Goal: Information Seeking & Learning: Learn about a topic

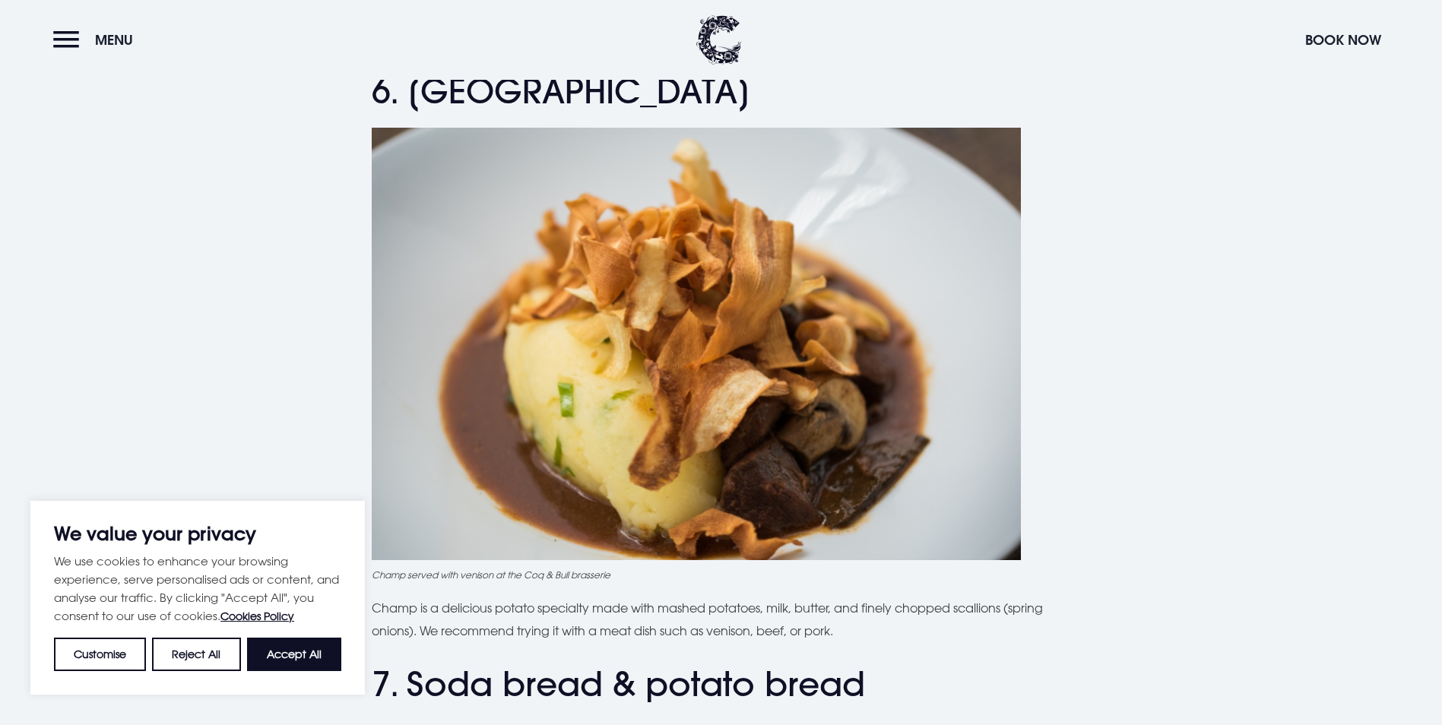
scroll to position [1900, 0]
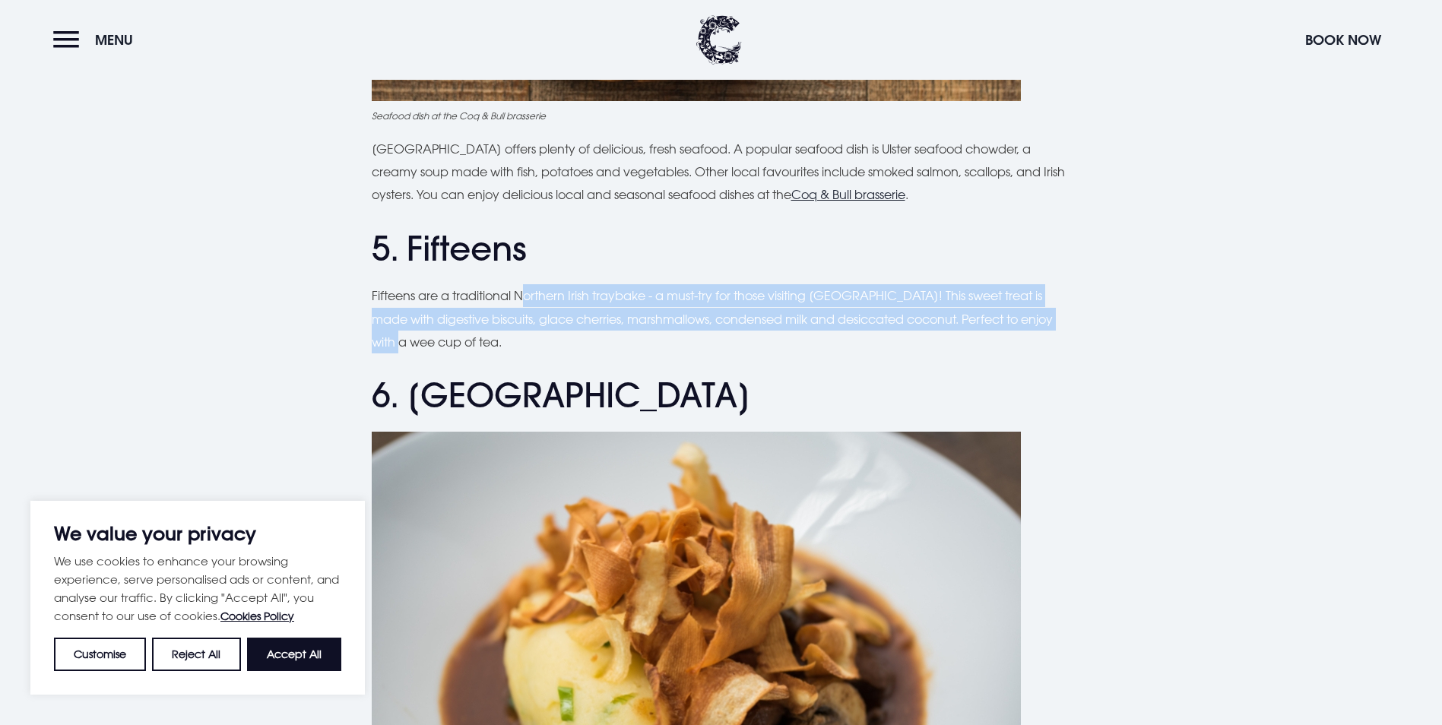
drag, startPoint x: 525, startPoint y: 294, endPoint x: 1113, endPoint y: 317, distance: 588.6
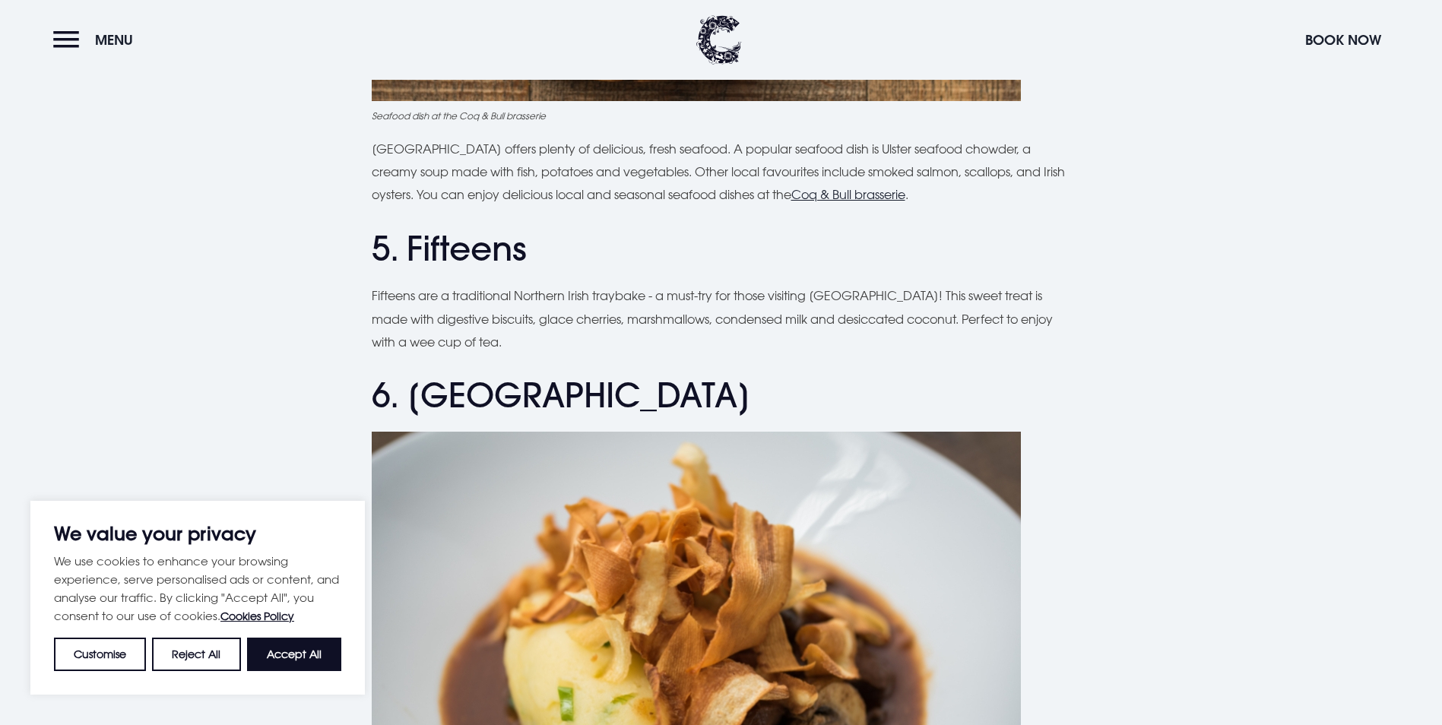
drag, startPoint x: 1113, startPoint y: 317, endPoint x: 1152, endPoint y: 340, distance: 45.0
drag, startPoint x: 536, startPoint y: 258, endPoint x: 412, endPoint y: 253, distance: 124.0
click at [412, 253] on h2 "5. Fifteens" at bounding box center [721, 249] width 699 height 40
click at [482, 305] on p "Fifteens are a traditional Northern Irish traybake - a must-try for those visit…" at bounding box center [721, 318] width 699 height 69
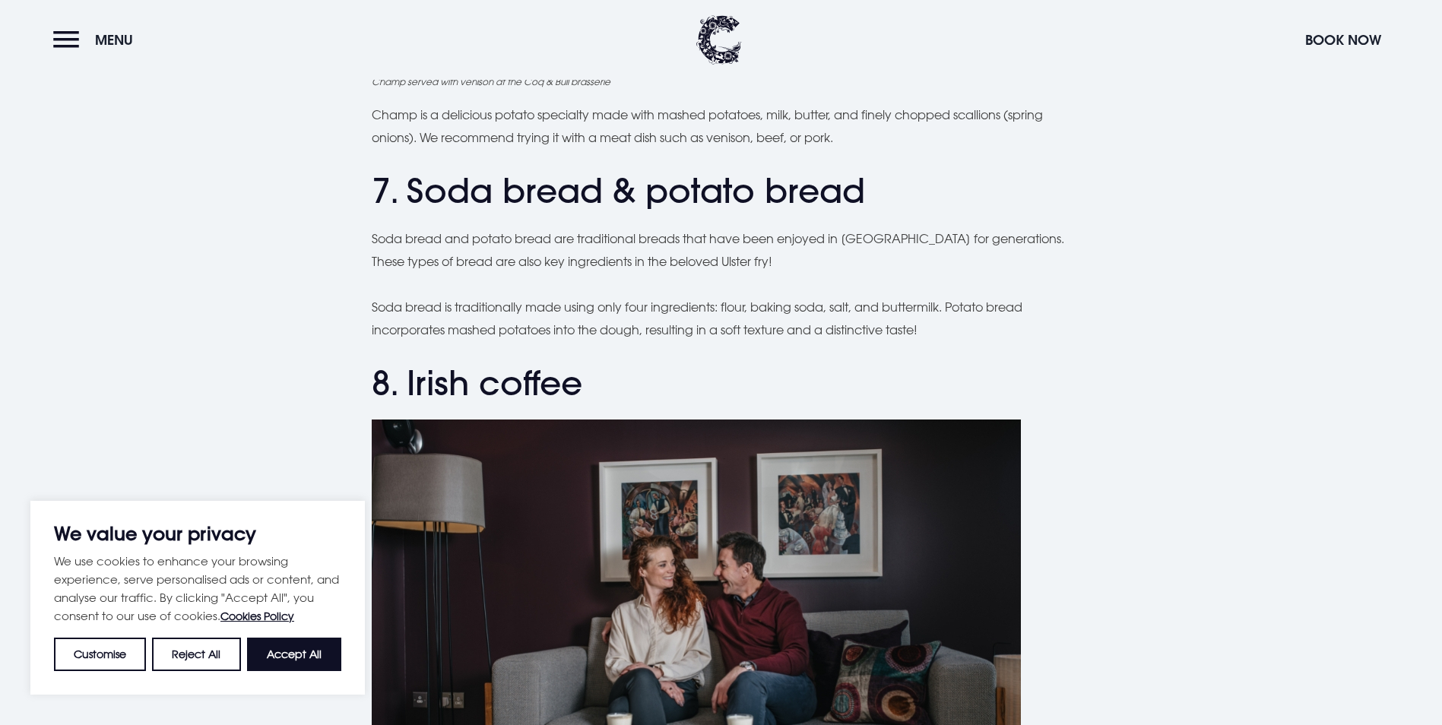
scroll to position [2660, 0]
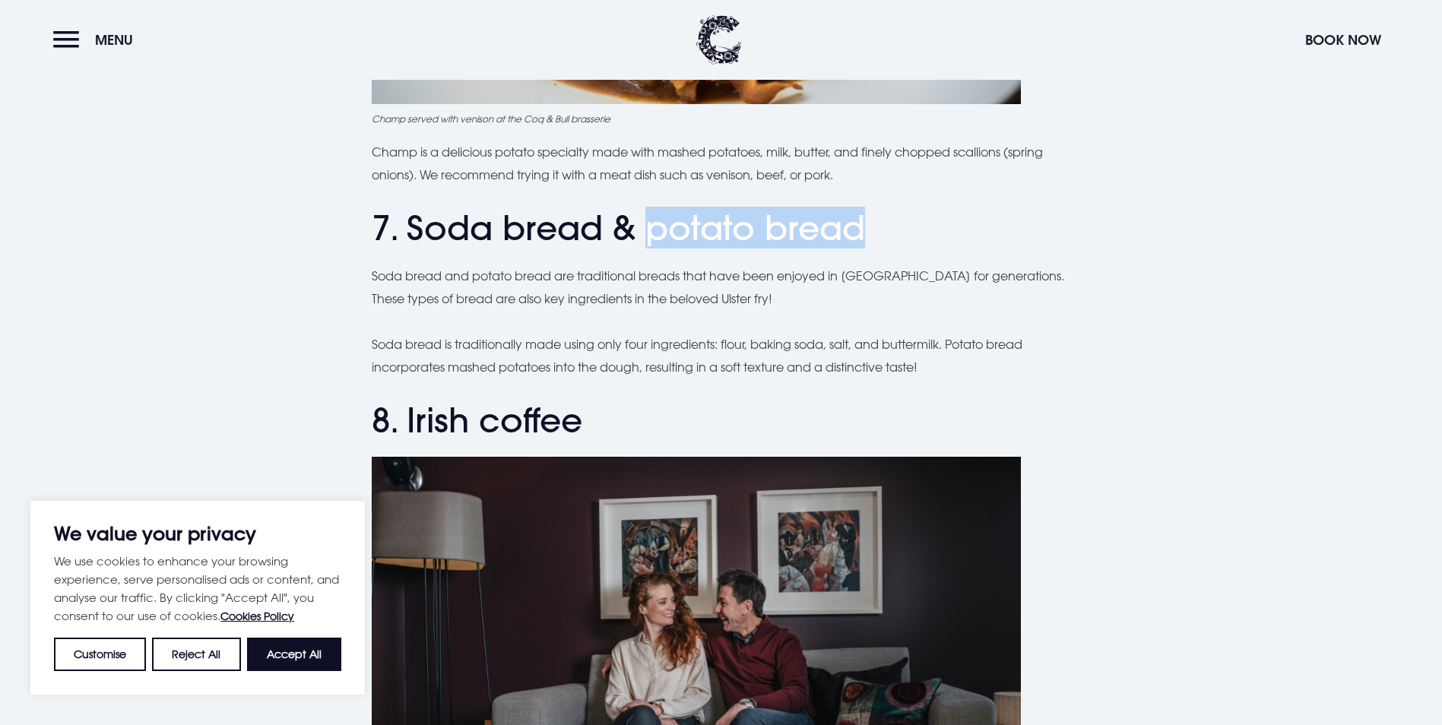
drag, startPoint x: 871, startPoint y: 229, endPoint x: 653, endPoint y: 228, distance: 218.1
click at [653, 228] on h2 "7. Soda bread & potato bread" at bounding box center [721, 228] width 699 height 40
click at [1065, 317] on div "Planning a trip to [GEOGRAPHIC_DATA]? From the famous Ulster fry to comforting …" at bounding box center [721, 188] width 699 height 4769
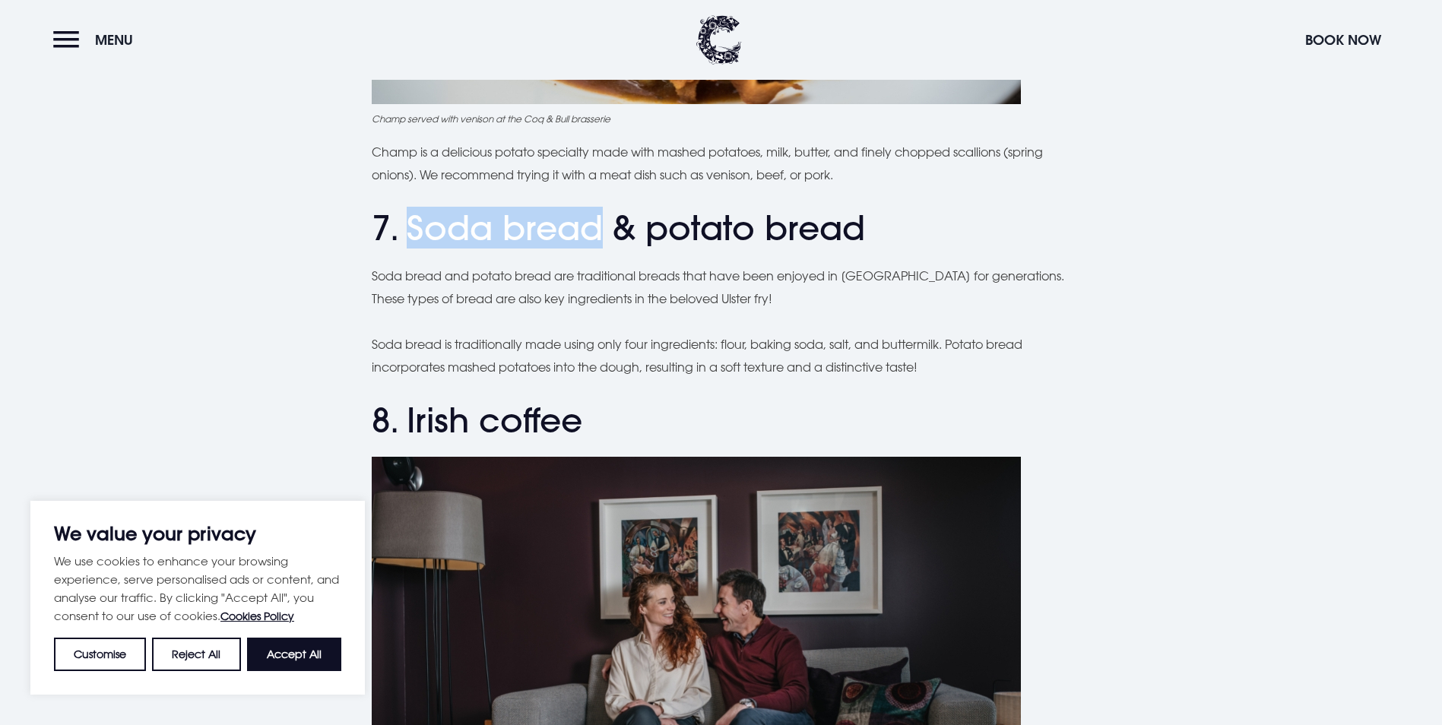
drag, startPoint x: 410, startPoint y: 219, endPoint x: 602, endPoint y: 225, distance: 191.6
click at [602, 225] on h2 "7. Soda bread & potato bread" at bounding box center [721, 228] width 699 height 40
drag, startPoint x: 602, startPoint y: 225, endPoint x: 587, endPoint y: 226, distance: 14.5
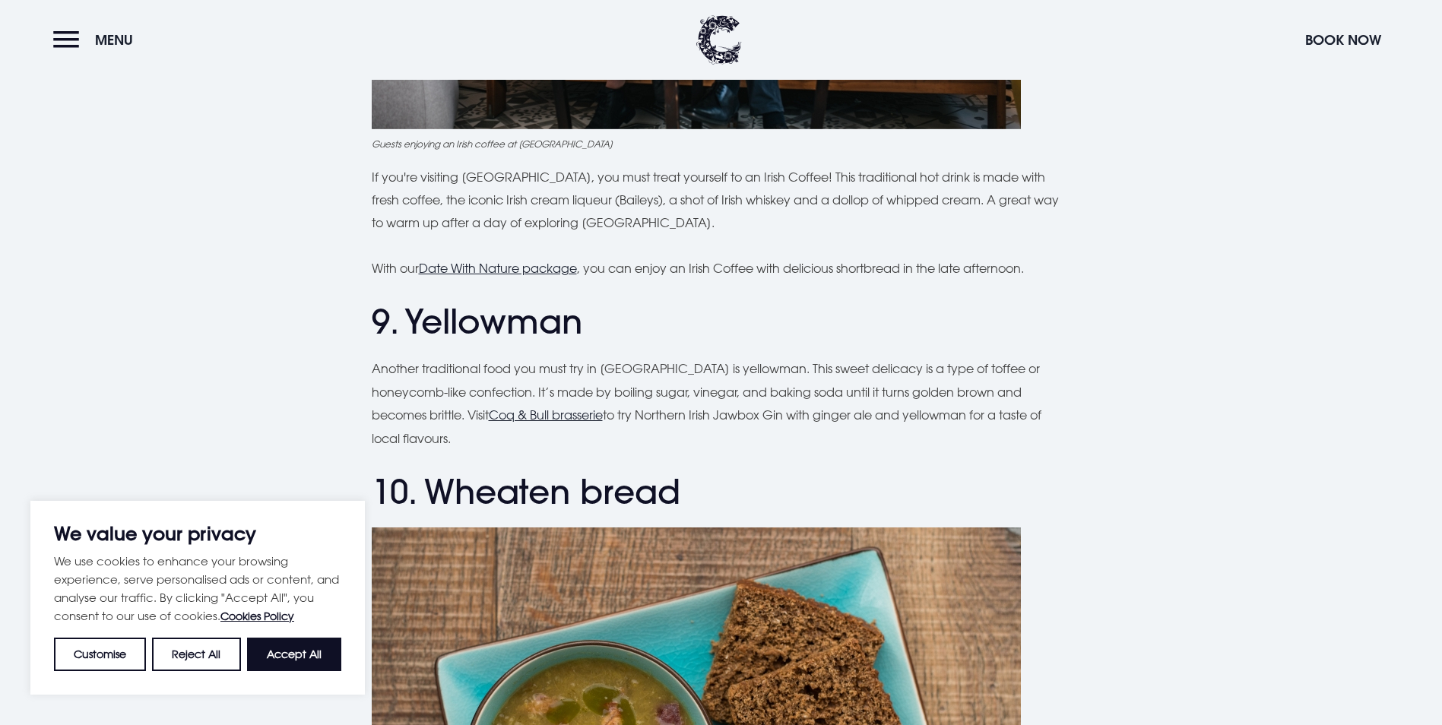
scroll to position [3724, 0]
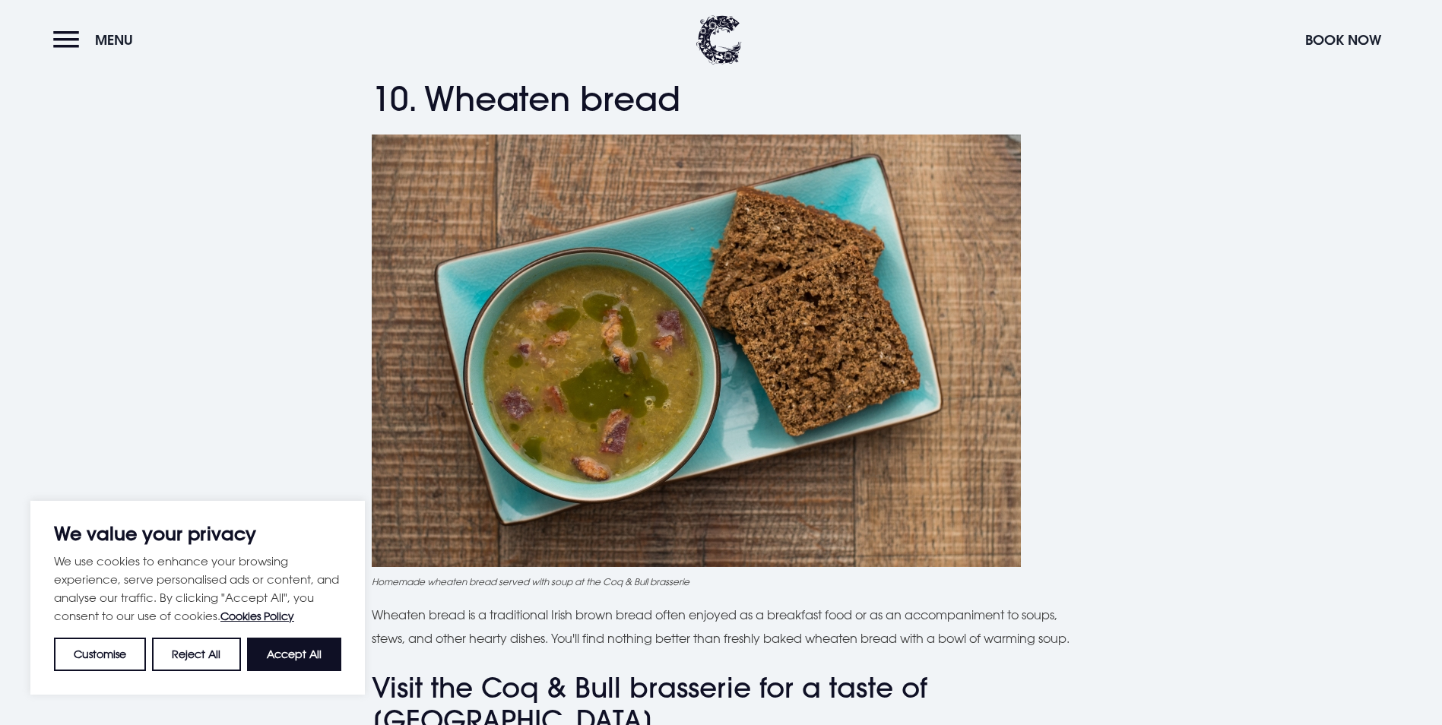
scroll to position [3800, 0]
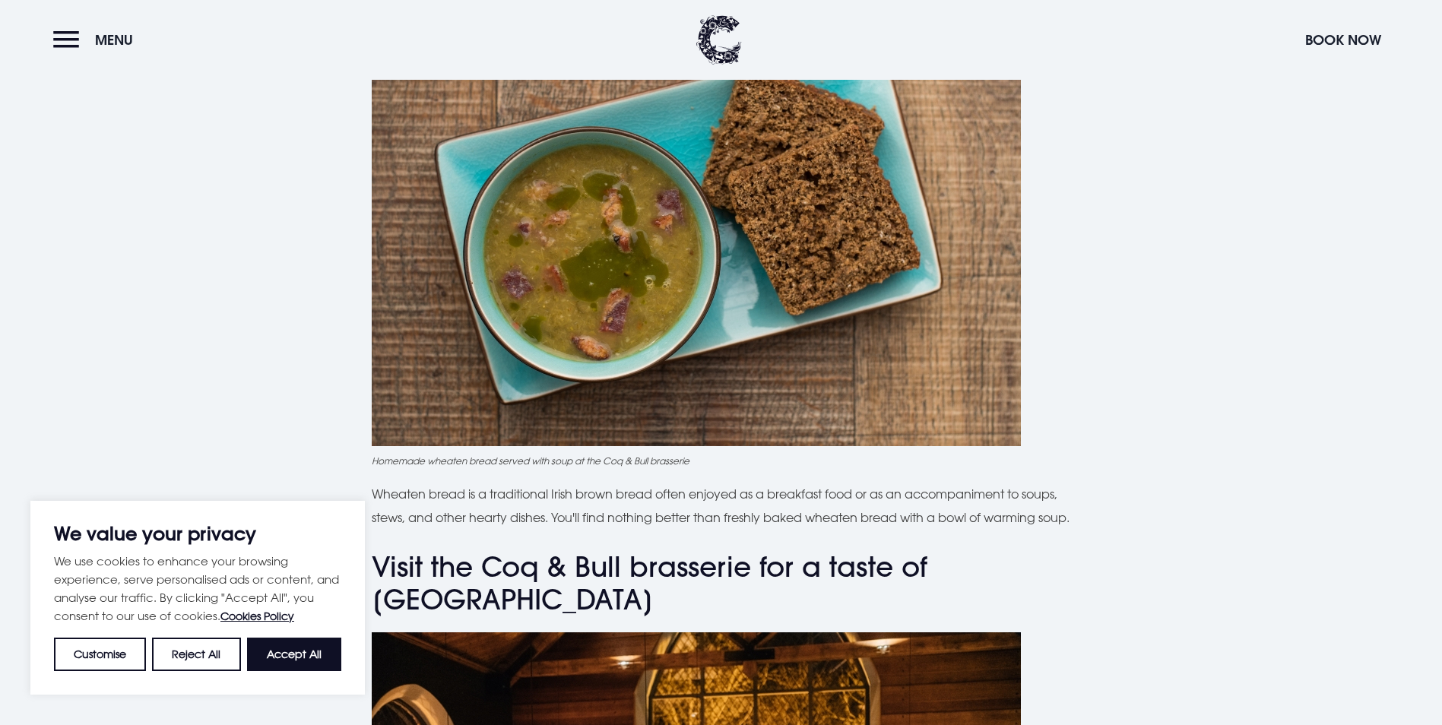
scroll to position [3724, 0]
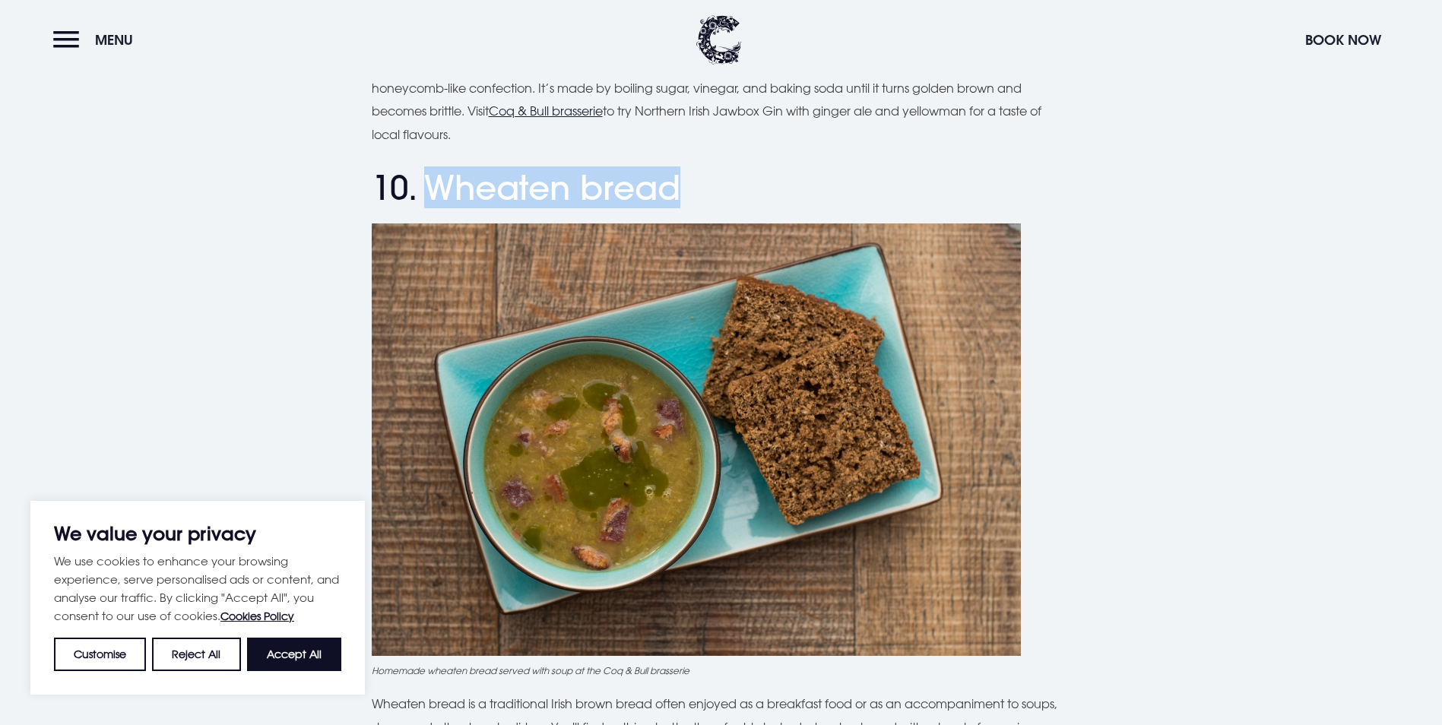
drag, startPoint x: 656, startPoint y: 186, endPoint x: 438, endPoint y: 198, distance: 218.4
click at [438, 198] on h2 "10. Wheaten bread" at bounding box center [721, 188] width 699 height 40
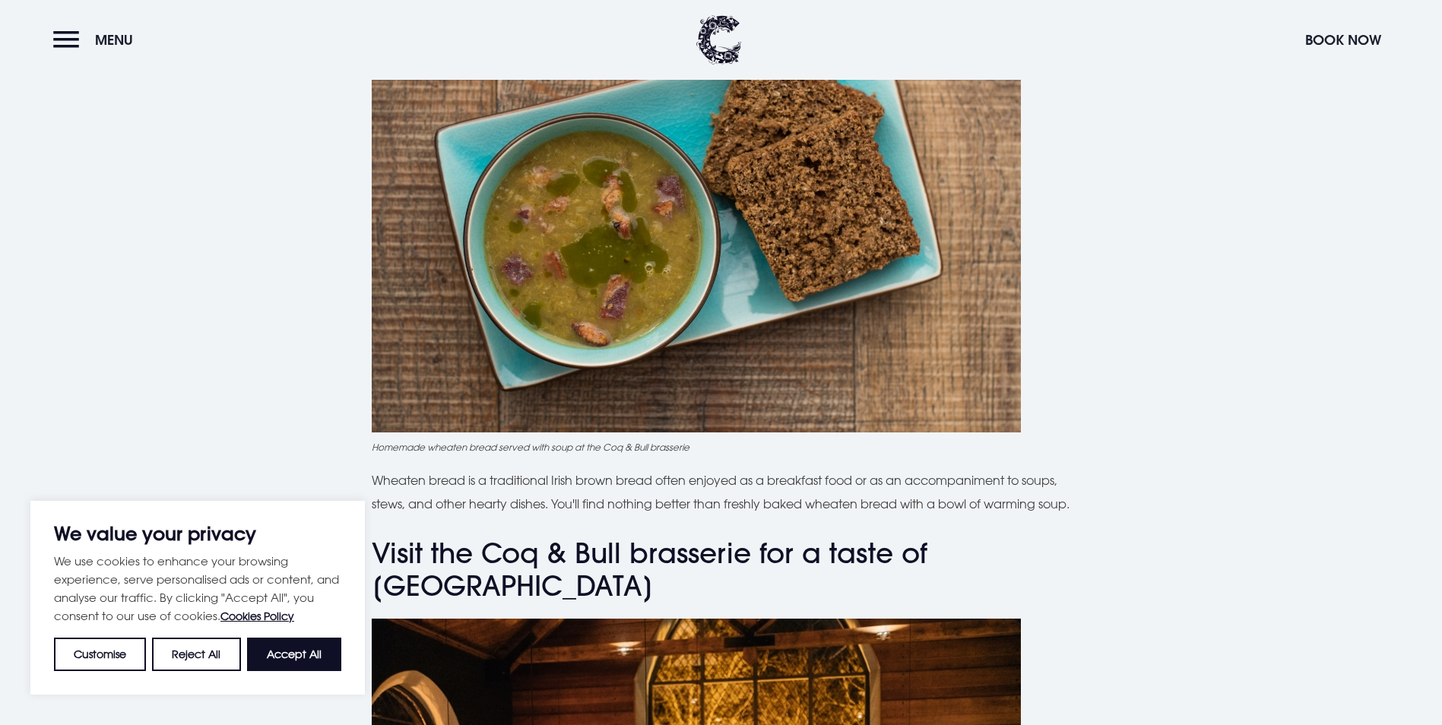
scroll to position [4180, 0]
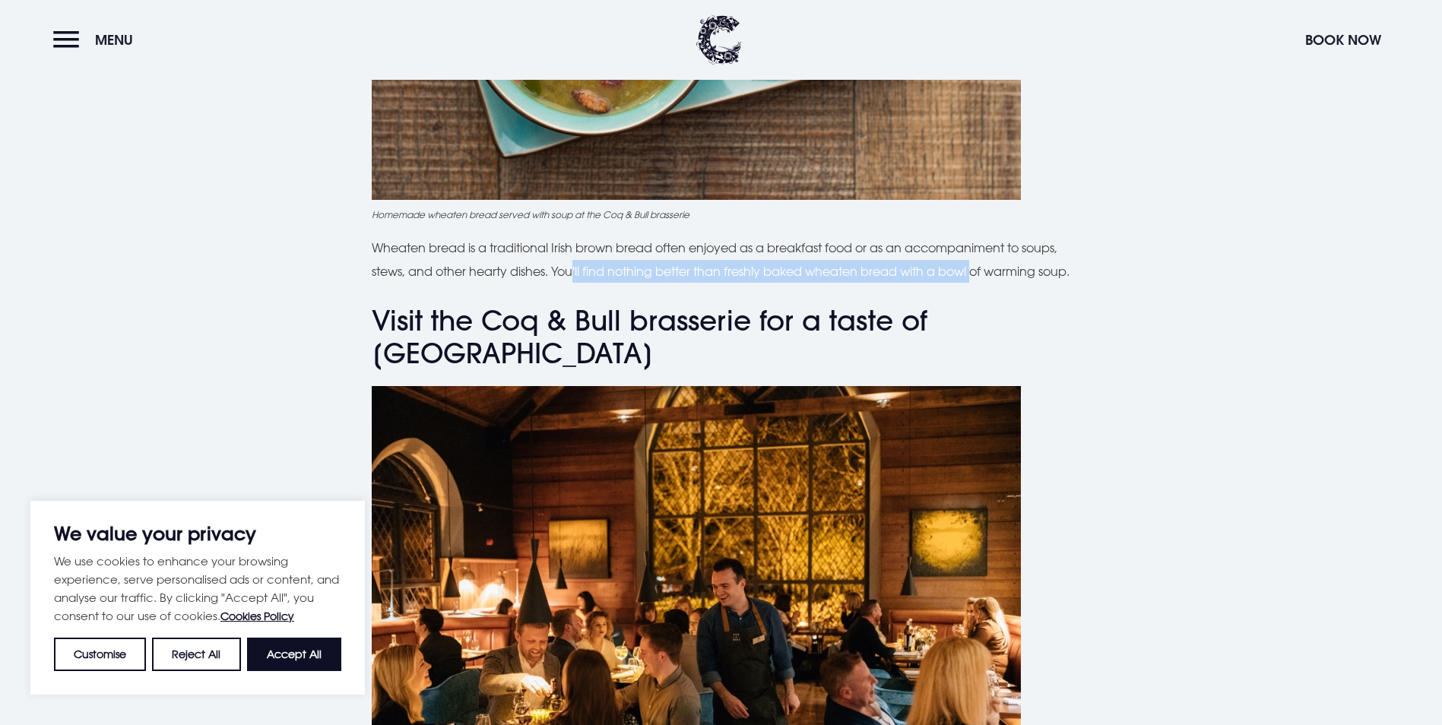
drag, startPoint x: 578, startPoint y: 264, endPoint x: 983, endPoint y: 272, distance: 405.1
click at [983, 272] on p "Wheaten bread is a traditional Irish brown bread often enjoyed as a breakfast f…" at bounding box center [721, 259] width 699 height 46
drag, startPoint x: 983, startPoint y: 272, endPoint x: 1153, endPoint y: 313, distance: 175.1
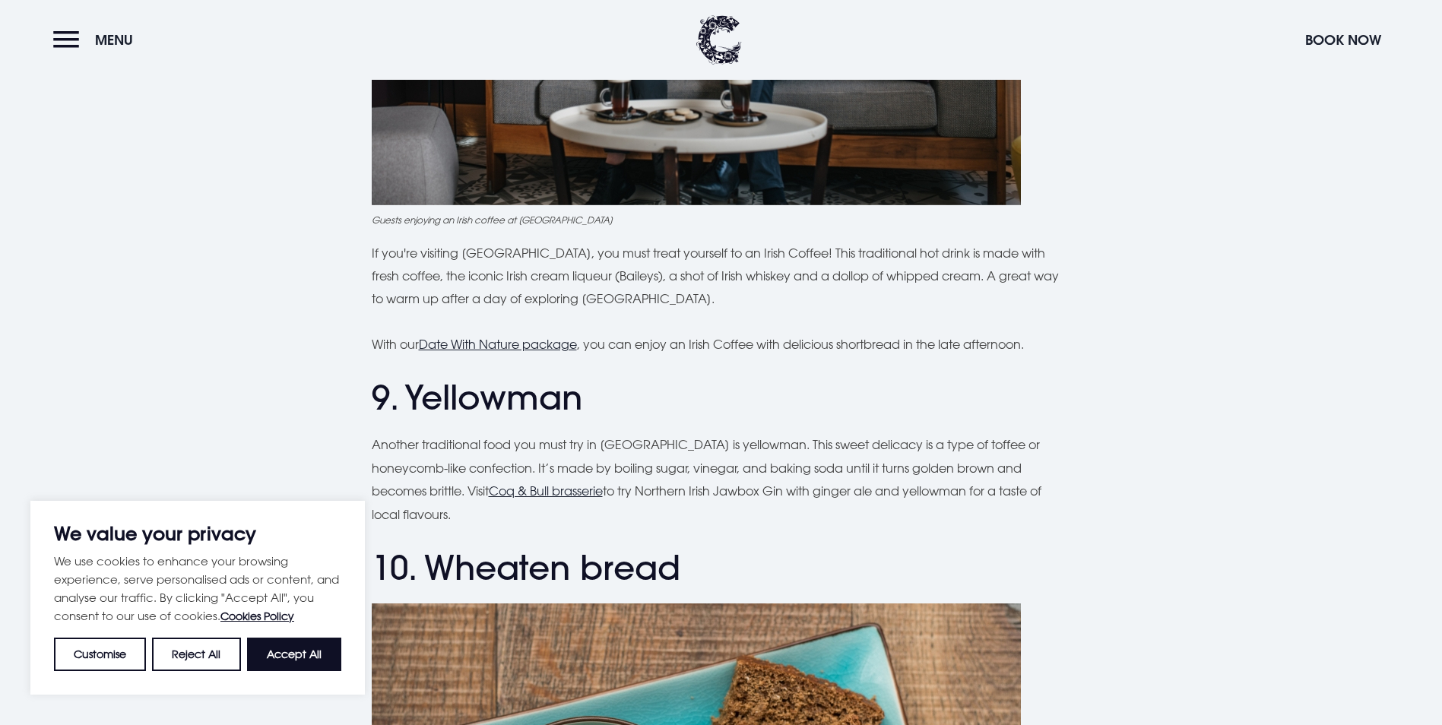
scroll to position [3648, 0]
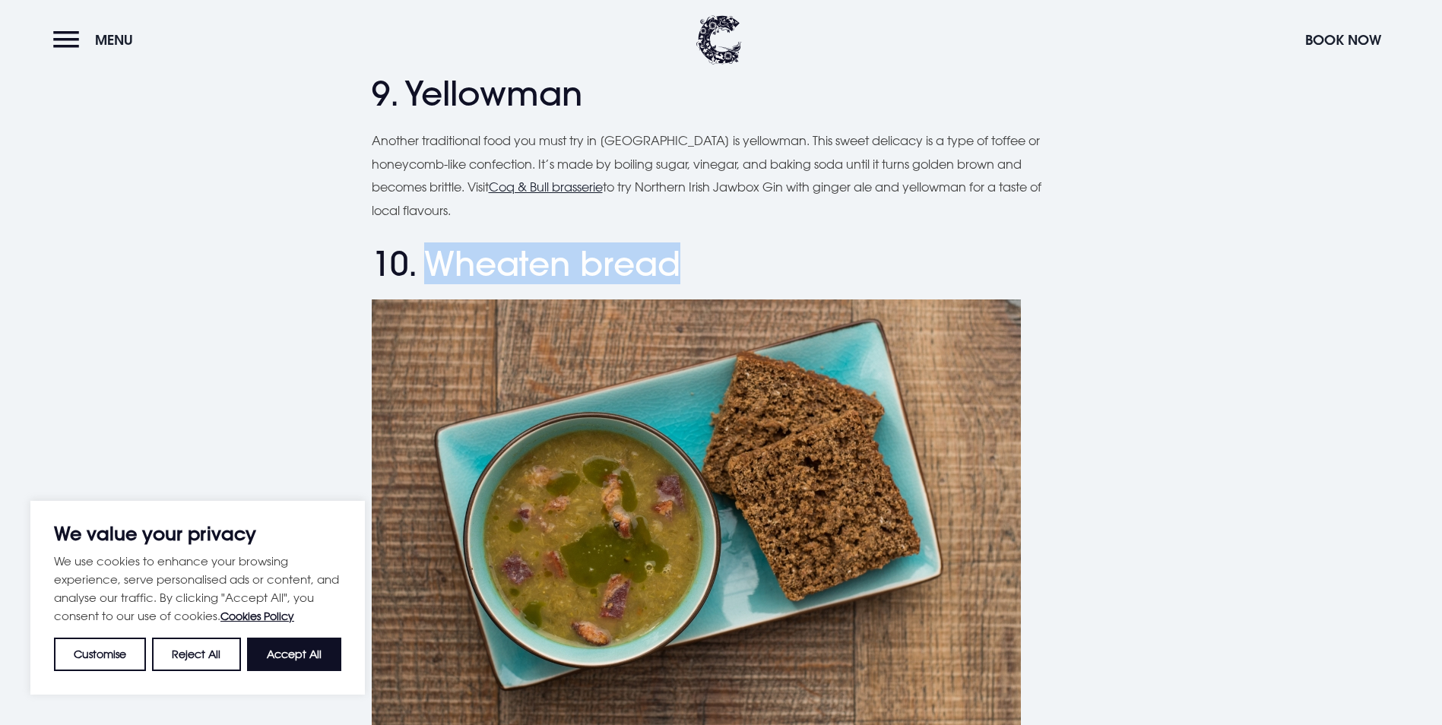
drag, startPoint x: 694, startPoint y: 270, endPoint x: 436, endPoint y: 268, distance: 257.6
click at [436, 268] on h2 "10. Wheaten bread" at bounding box center [721, 264] width 699 height 40
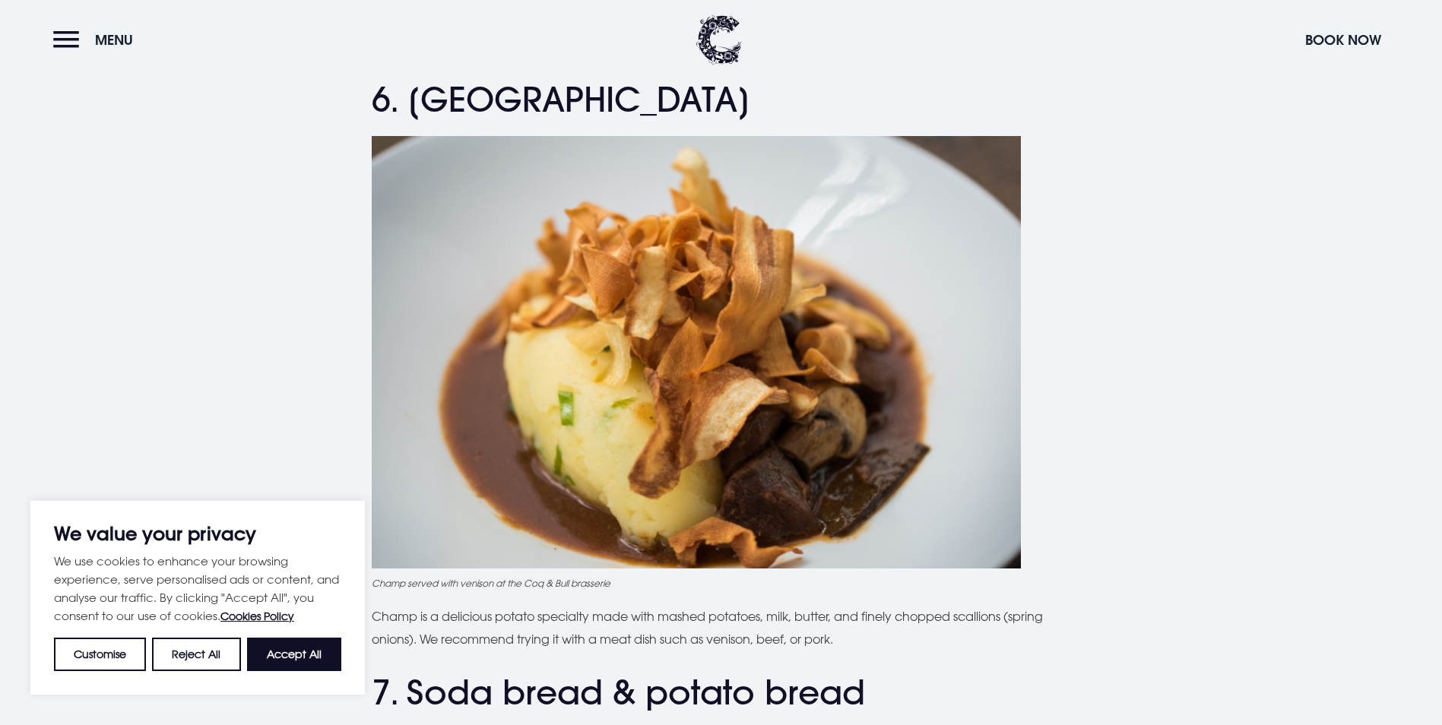
scroll to position [2204, 0]
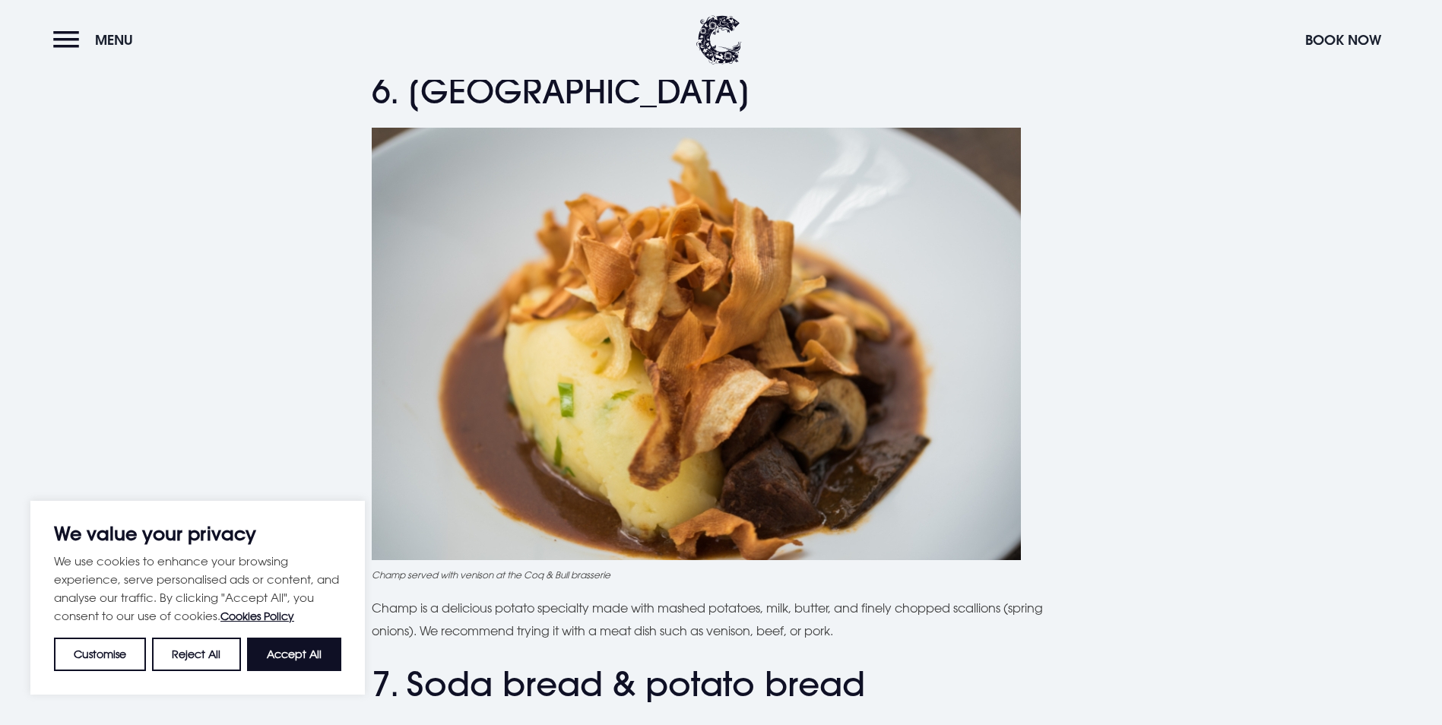
click at [1180, 344] on div "Planning a trip to [GEOGRAPHIC_DATA]? From the famous Ulster fry to comforting …" at bounding box center [721, 644] width 1076 height 4769
click at [1315, 372] on section "Planning a trip to [GEOGRAPHIC_DATA]? From the famous Ulster fry to comforting …" at bounding box center [721, 644] width 1442 height 4921
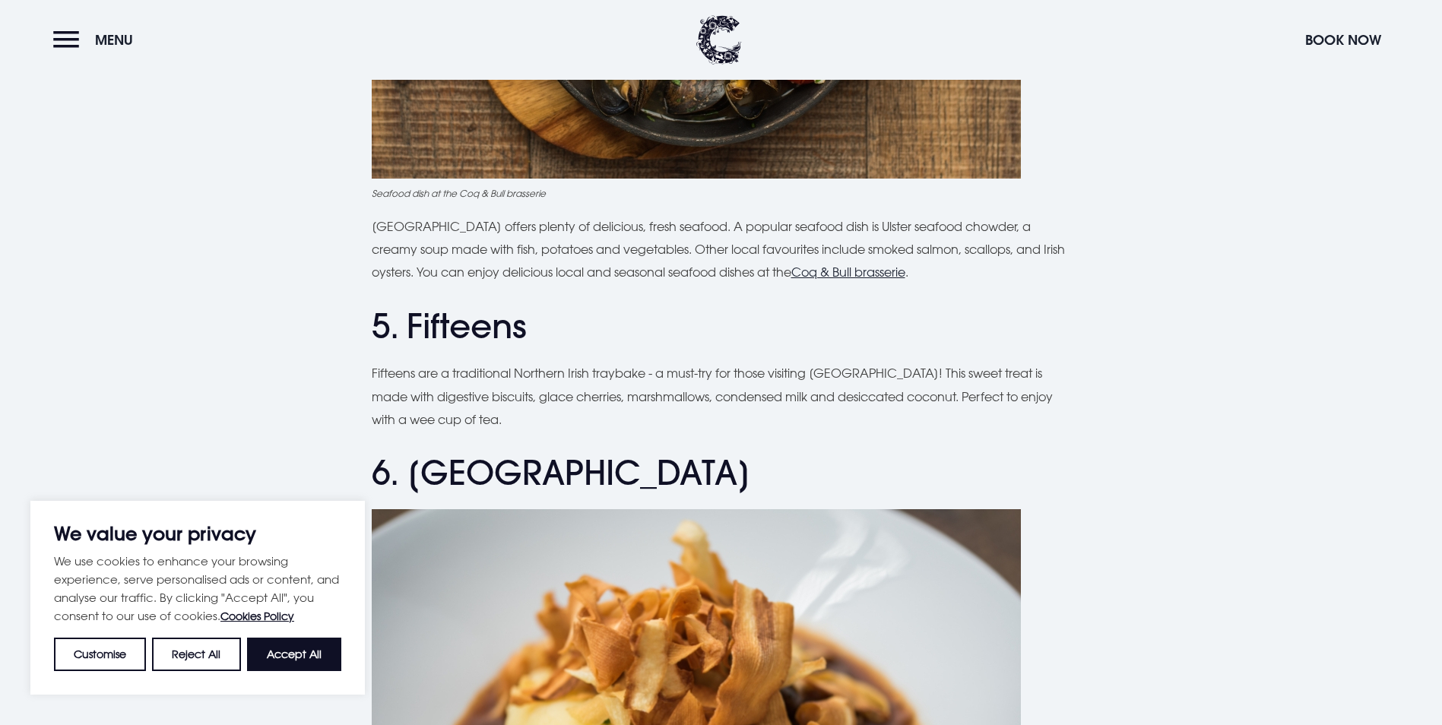
scroll to position [1825, 0]
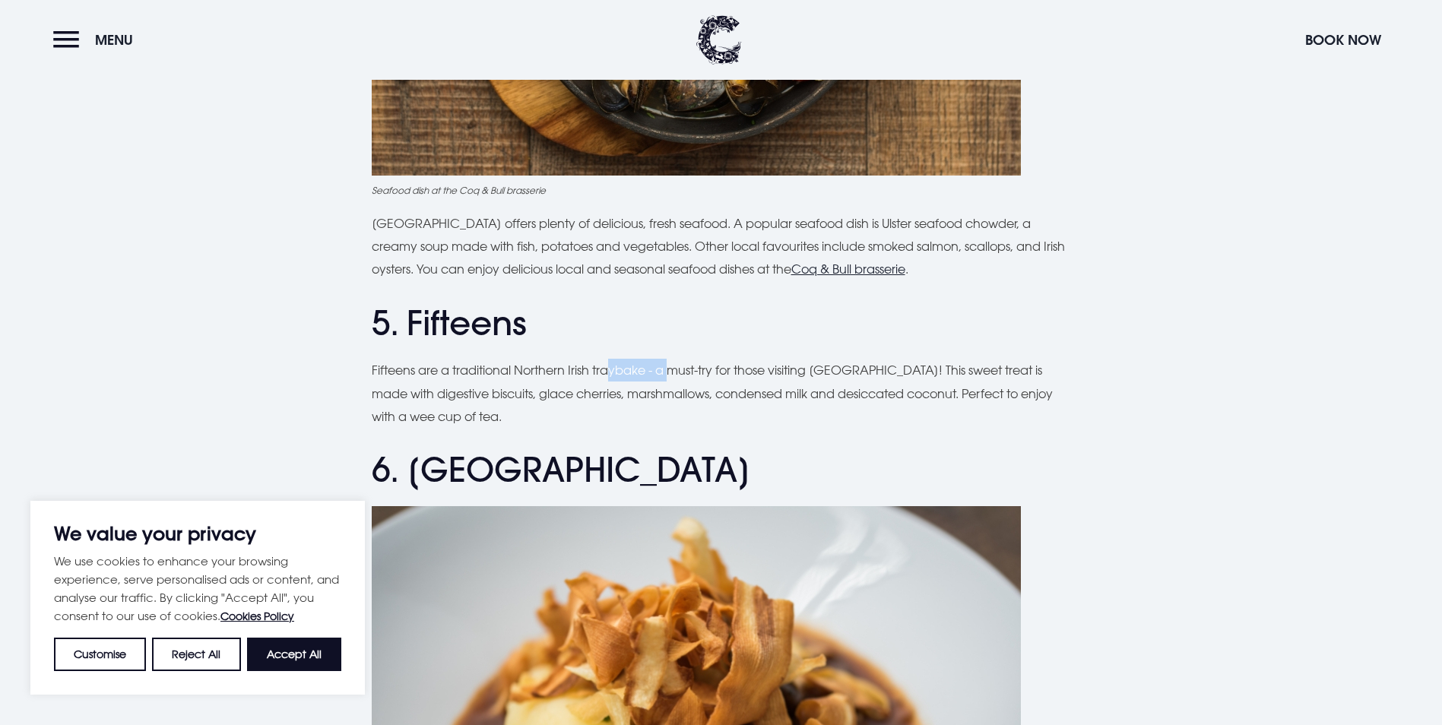
drag, startPoint x: 609, startPoint y: 381, endPoint x: 679, endPoint y: 384, distance: 70.7
click at [677, 383] on p "Fifteens are a traditional Northern Irish traybake - a must-try for those visit…" at bounding box center [721, 393] width 699 height 69
drag, startPoint x: 679, startPoint y: 384, endPoint x: 741, endPoint y: 406, distance: 65.4
click at [741, 406] on p "Fifteens are a traditional Northern Irish traybake - a must-try for those visit…" at bounding box center [721, 393] width 699 height 69
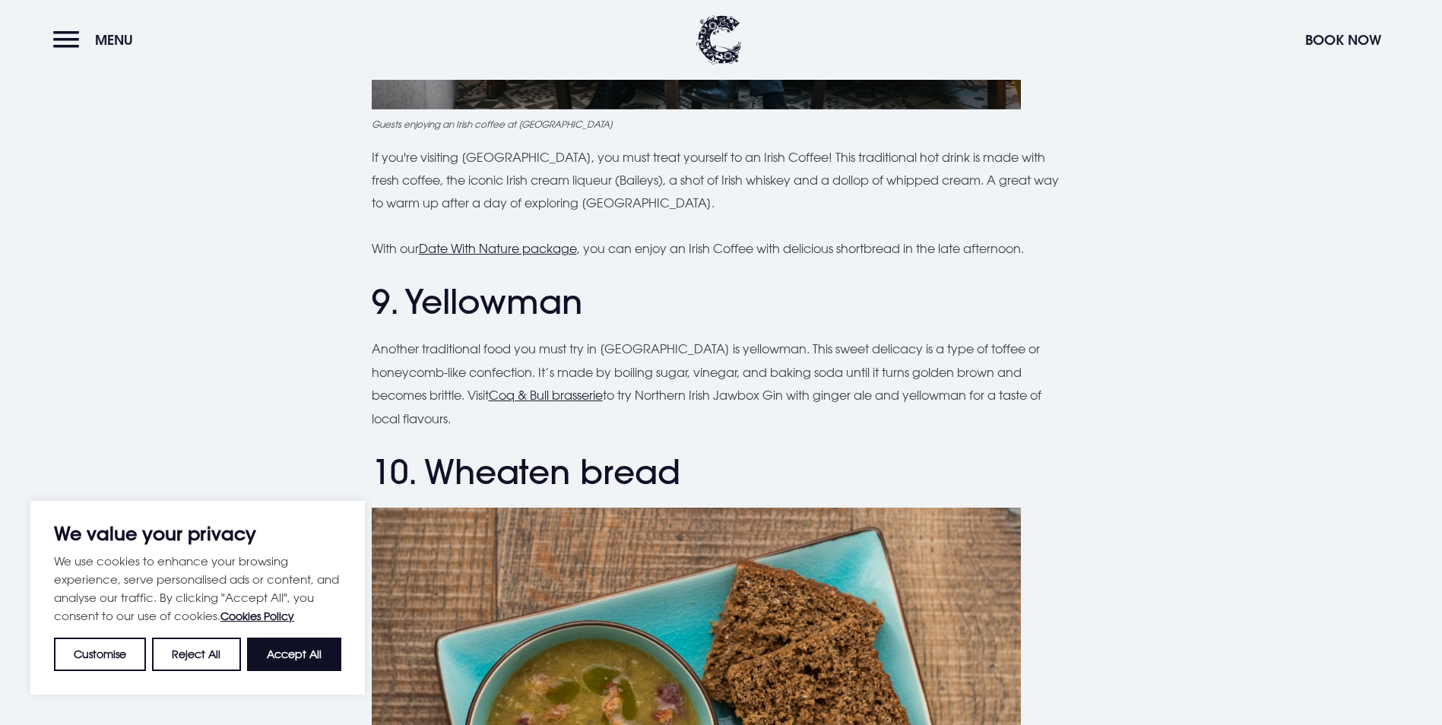
scroll to position [3497, 0]
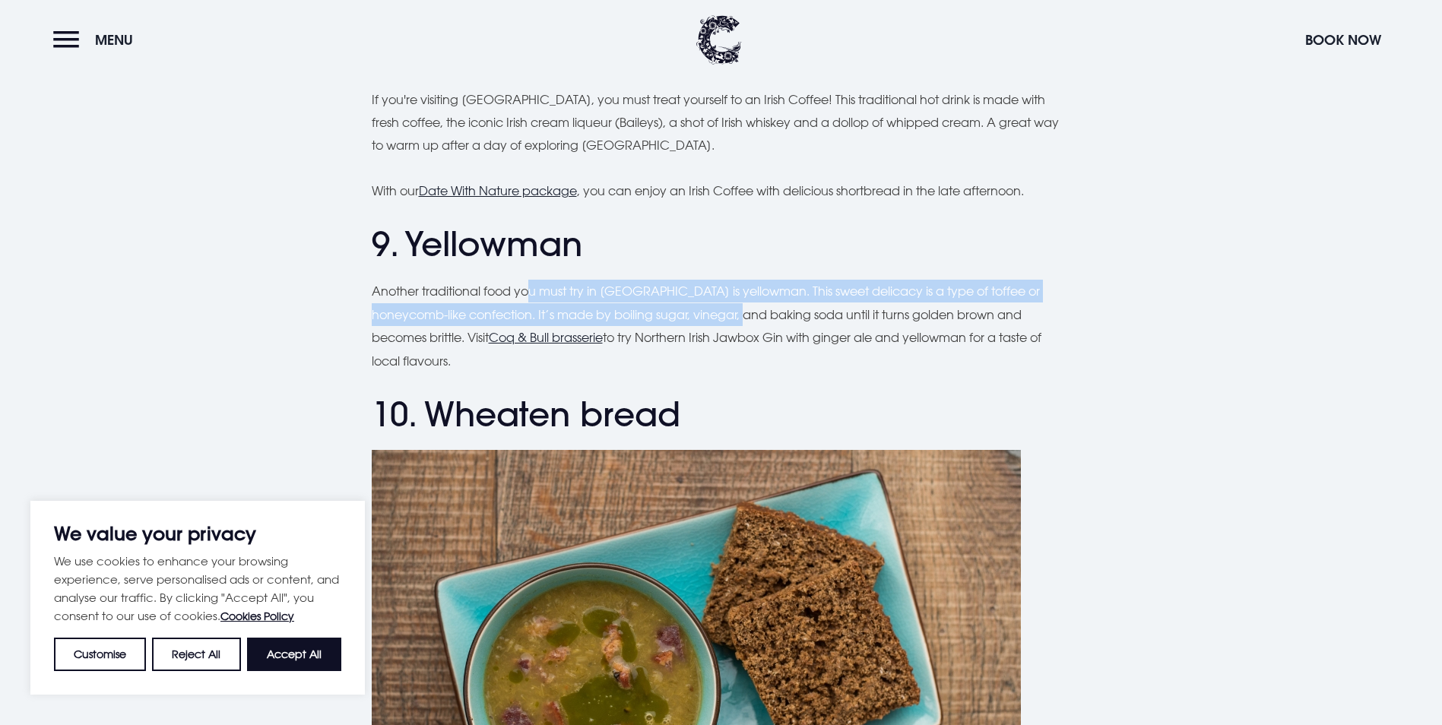
drag, startPoint x: 530, startPoint y: 295, endPoint x: 755, endPoint y: 315, distance: 225.0
click at [755, 315] on p "Another traditional food you must try in [GEOGRAPHIC_DATA] is yellowman. This s…" at bounding box center [721, 326] width 699 height 93
drag, startPoint x: 755, startPoint y: 315, endPoint x: 723, endPoint y: 315, distance: 31.2
click at [723, 315] on p "Another traditional food you must try in [GEOGRAPHIC_DATA] is yellowman. This s…" at bounding box center [721, 326] width 699 height 93
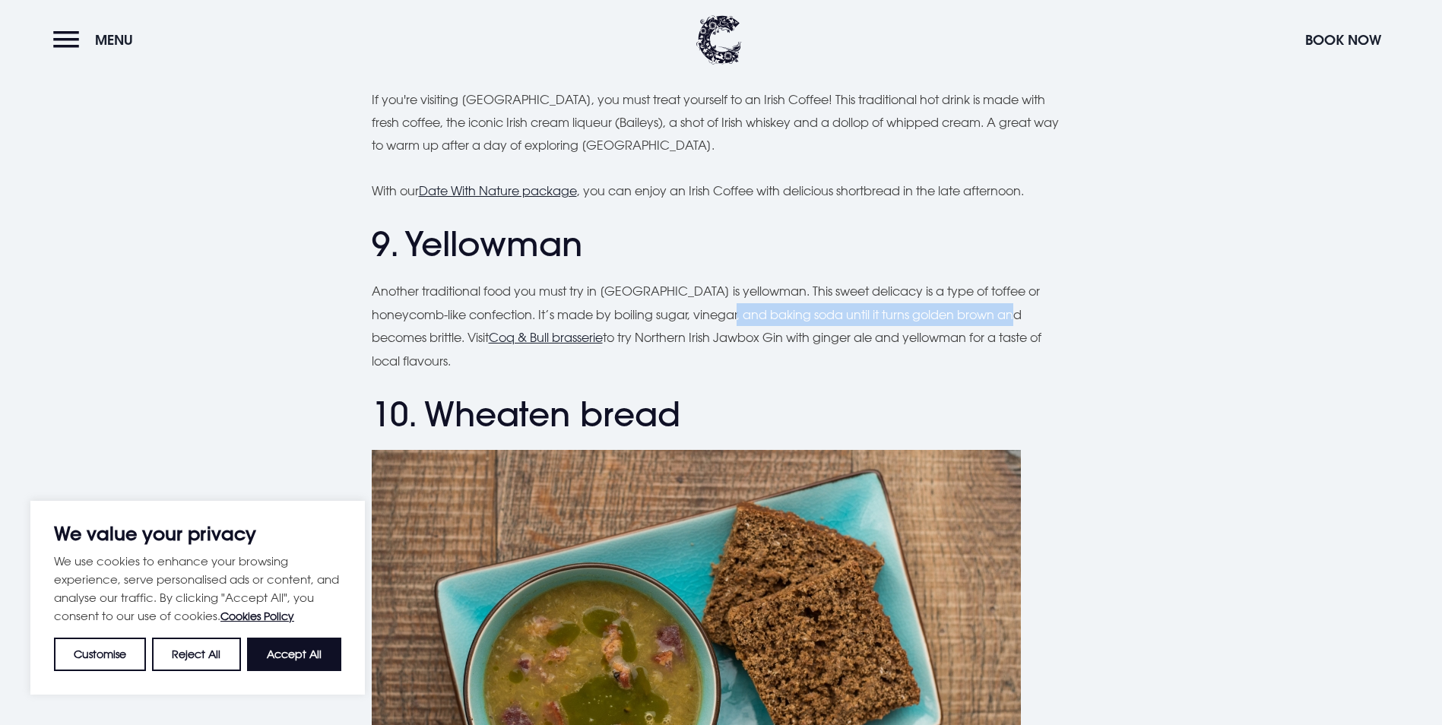
drag, startPoint x: 870, startPoint y: 309, endPoint x: 1030, endPoint y: 315, distance: 160.4
click at [1033, 315] on p "Another traditional food you must try in [GEOGRAPHIC_DATA] is yellowman. This s…" at bounding box center [721, 326] width 699 height 93
click at [703, 319] on p "Another traditional food you must try in [GEOGRAPHIC_DATA] is yellowman. This s…" at bounding box center [721, 326] width 699 height 93
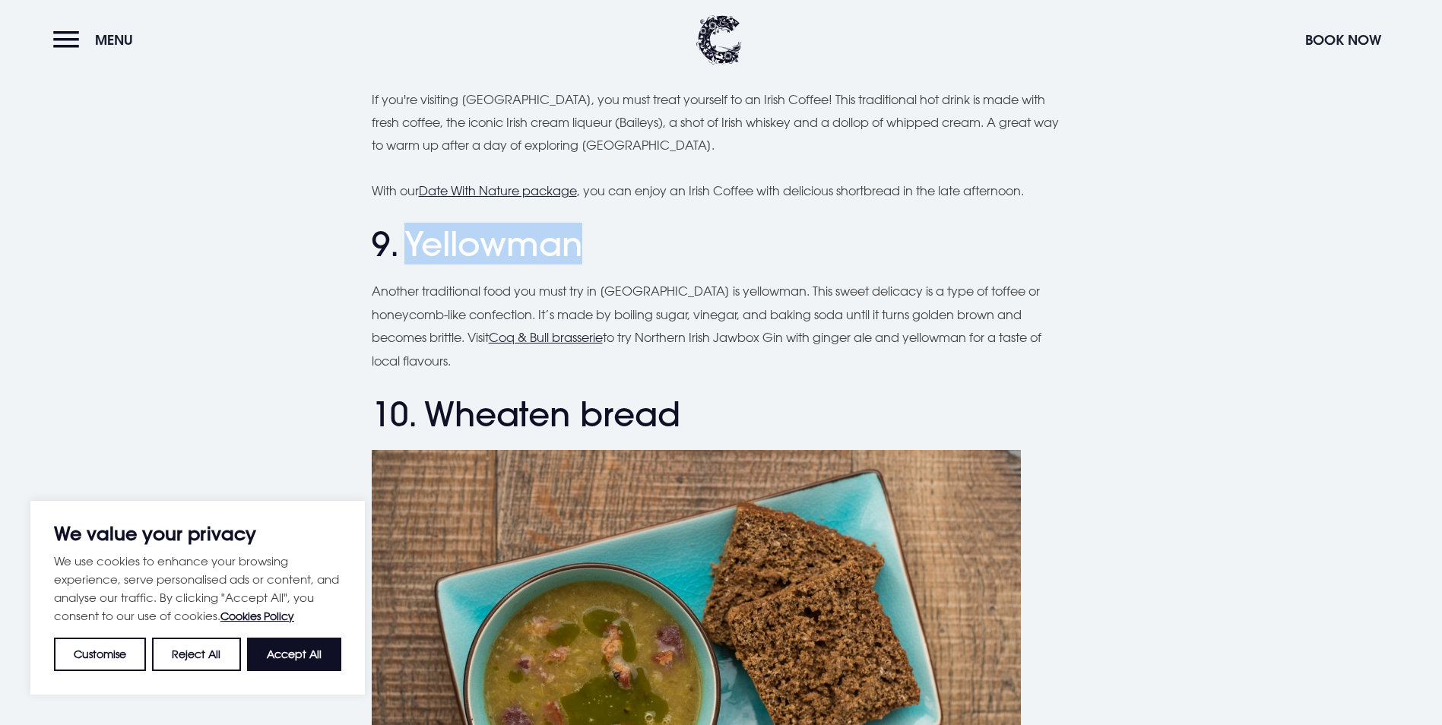
drag, startPoint x: 412, startPoint y: 243, endPoint x: 595, endPoint y: 242, distance: 183.1
click at [595, 242] on h2 "9. Yellowman" at bounding box center [721, 244] width 699 height 40
drag, startPoint x: 595, startPoint y: 242, endPoint x: 560, endPoint y: 245, distance: 35.2
